Goal: Task Accomplishment & Management: Manage account settings

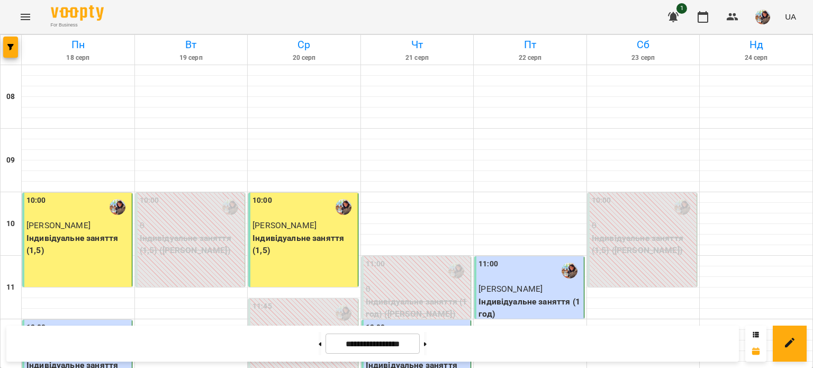
scroll to position [341, 0]
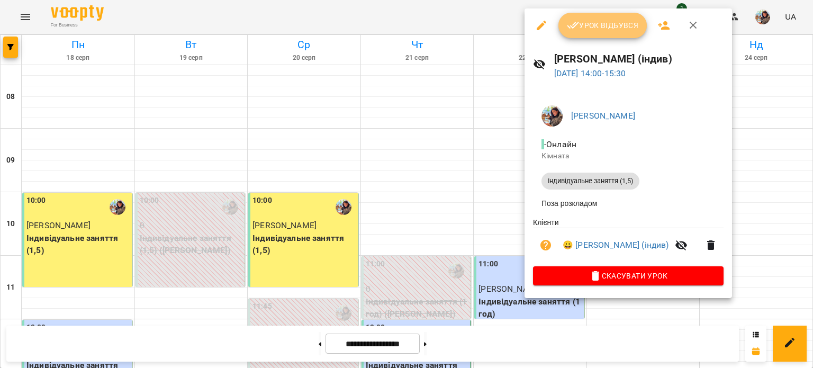
click at [597, 29] on span "Урок відбувся" at bounding box center [603, 25] width 72 height 13
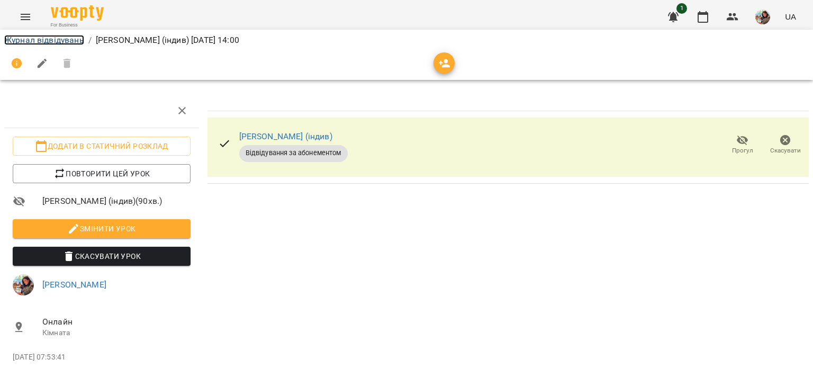
click at [47, 38] on link "Журнал відвідувань" at bounding box center [44, 40] width 80 height 10
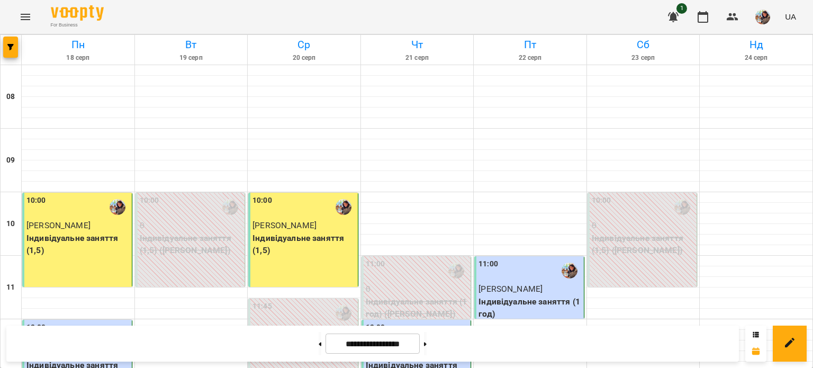
scroll to position [442, 0]
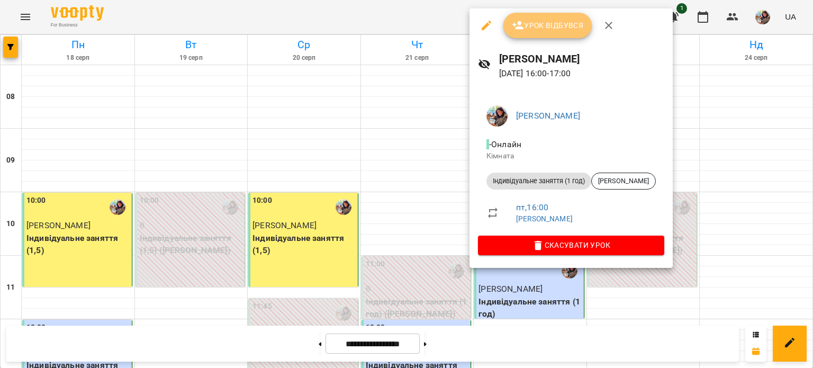
click at [555, 28] on span "Урок відбувся" at bounding box center [548, 25] width 72 height 13
click at [557, 23] on span "Урок відбувся" at bounding box center [548, 25] width 72 height 13
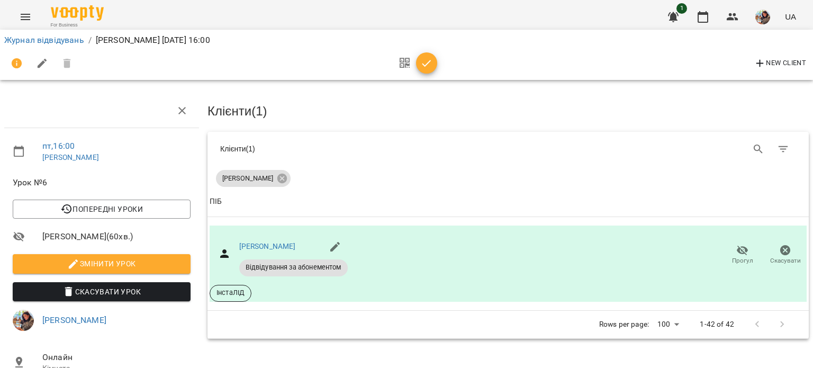
click at [427, 61] on icon "button" at bounding box center [426, 63] width 13 height 13
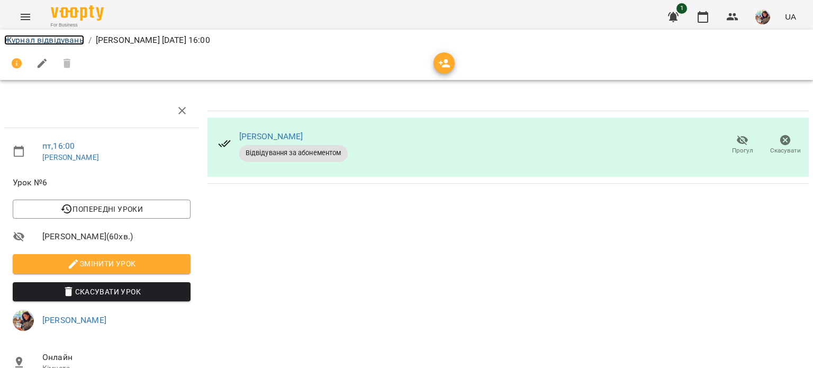
click at [65, 39] on link "Журнал відвідувань" at bounding box center [44, 40] width 80 height 10
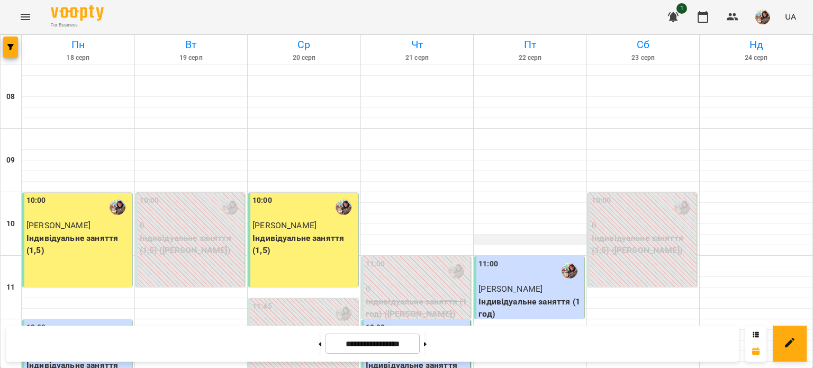
scroll to position [547, 0]
